Goal: Task Accomplishment & Management: Manage account settings

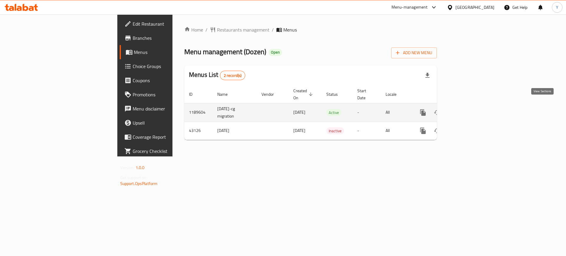
click at [469, 109] on icon "enhanced table" at bounding box center [465, 112] width 7 height 7
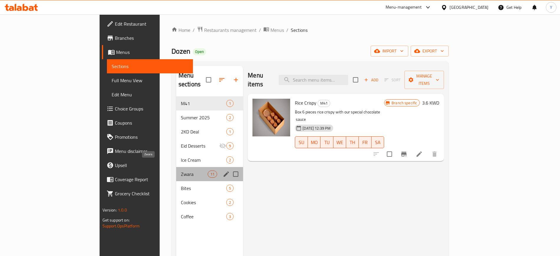
click at [181, 171] on span "Zwara" at bounding box center [194, 174] width 27 height 7
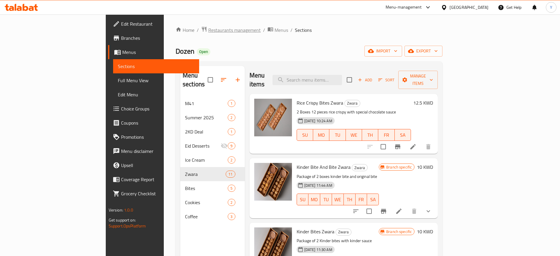
click at [208, 34] on span "Restaurants management" at bounding box center [234, 30] width 52 height 7
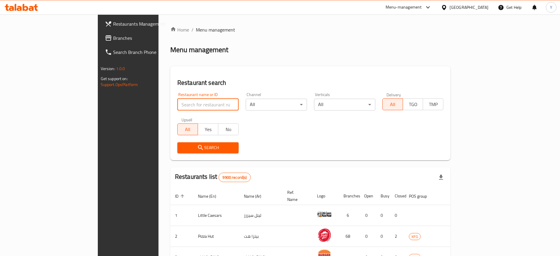
click at [178, 110] on input "search" at bounding box center [207, 105] width 61 height 12
type input "oxygen"
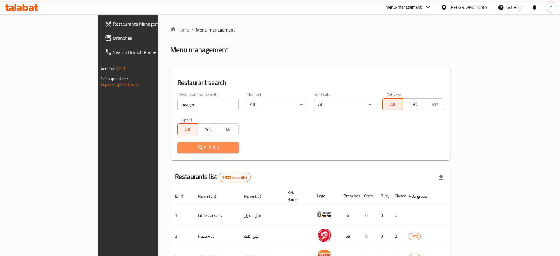
click at [182, 148] on span "Search" at bounding box center [208, 147] width 52 height 7
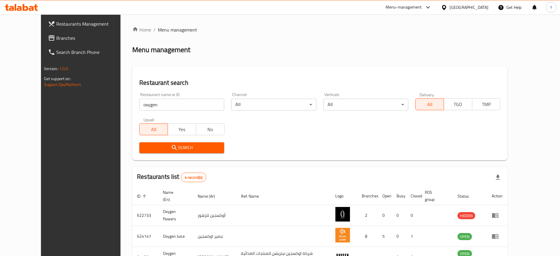
scroll to position [65, 0]
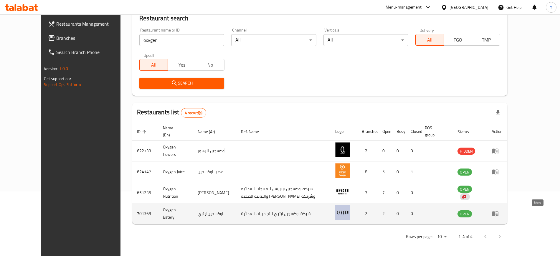
click at [499, 213] on icon "enhanced table" at bounding box center [495, 214] width 6 height 5
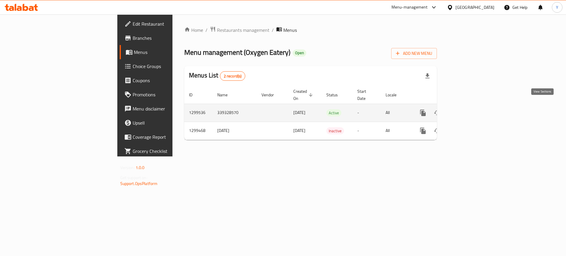
click at [469, 109] on icon "enhanced table" at bounding box center [465, 112] width 7 height 7
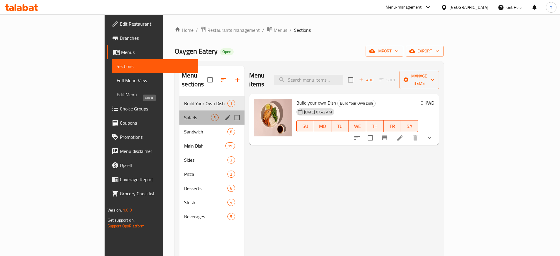
click at [184, 114] on span "Salads" at bounding box center [197, 117] width 27 height 7
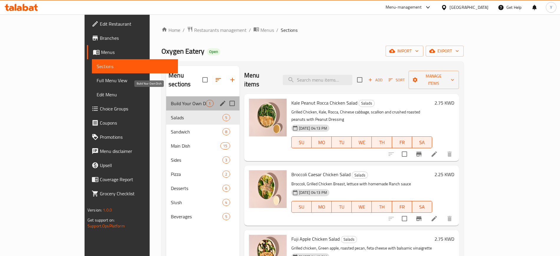
click at [171, 100] on span "Build Your Own Dish" at bounding box center [188, 103] width 35 height 7
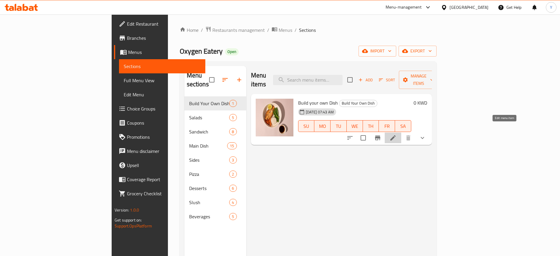
click at [397, 134] on icon at bounding box center [393, 137] width 7 height 7
